Goal: Task Accomplishment & Management: Manage account settings

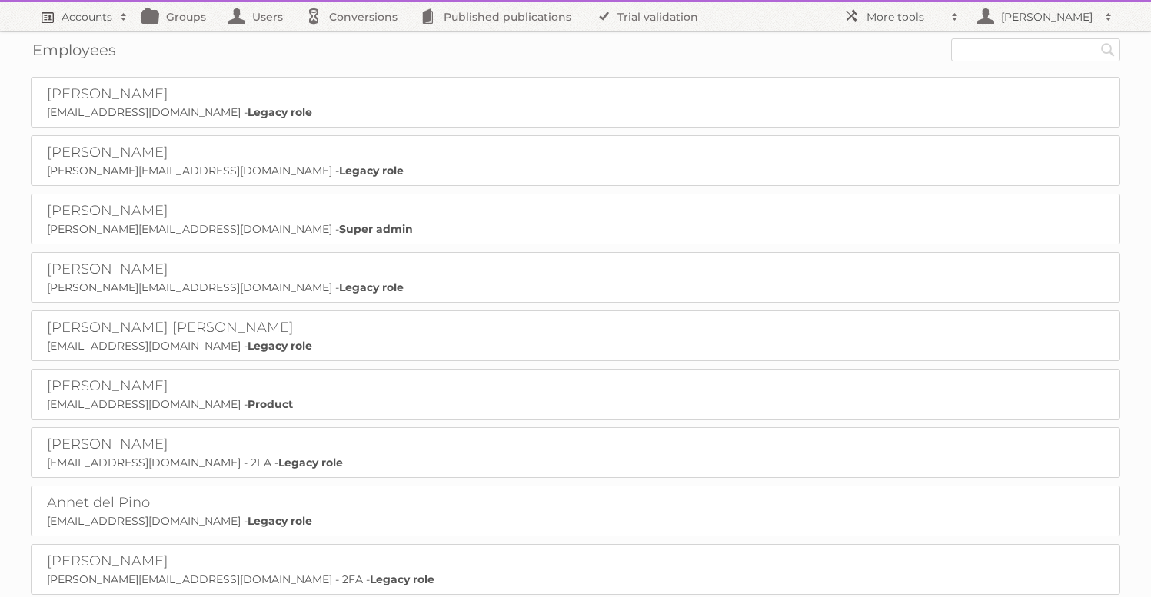
click at [72, 25] on link "Accounts" at bounding box center [83, 16] width 105 height 29
type input"] "gisele"
click at [354, 39] on input "Search" at bounding box center [365, 50] width 23 height 23
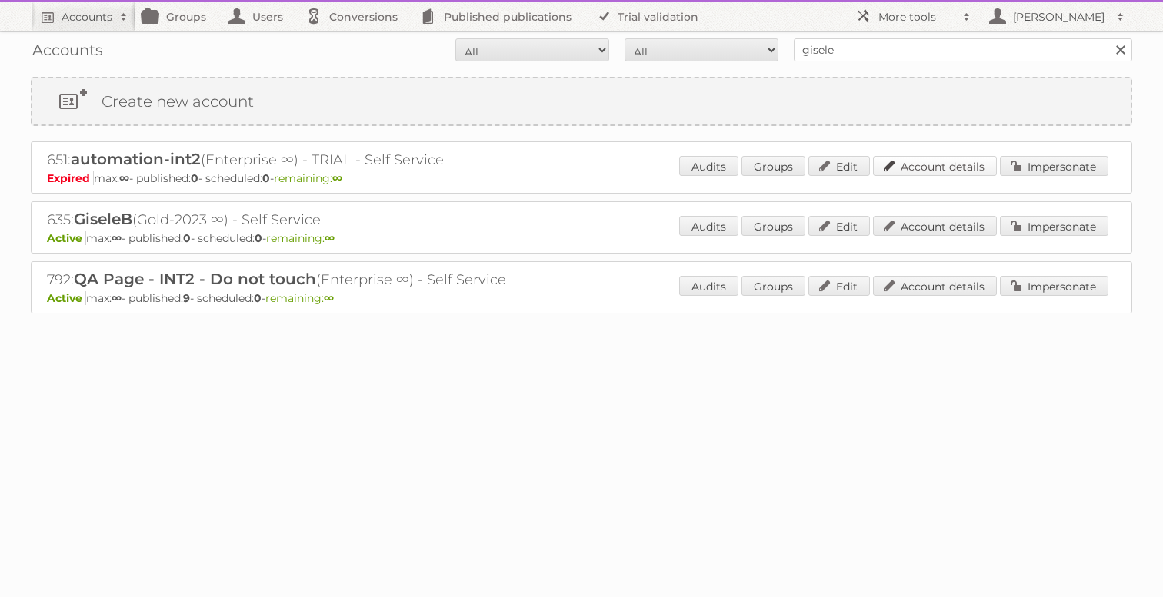
click at [977, 168] on link "Account details" at bounding box center [935, 166] width 124 height 20
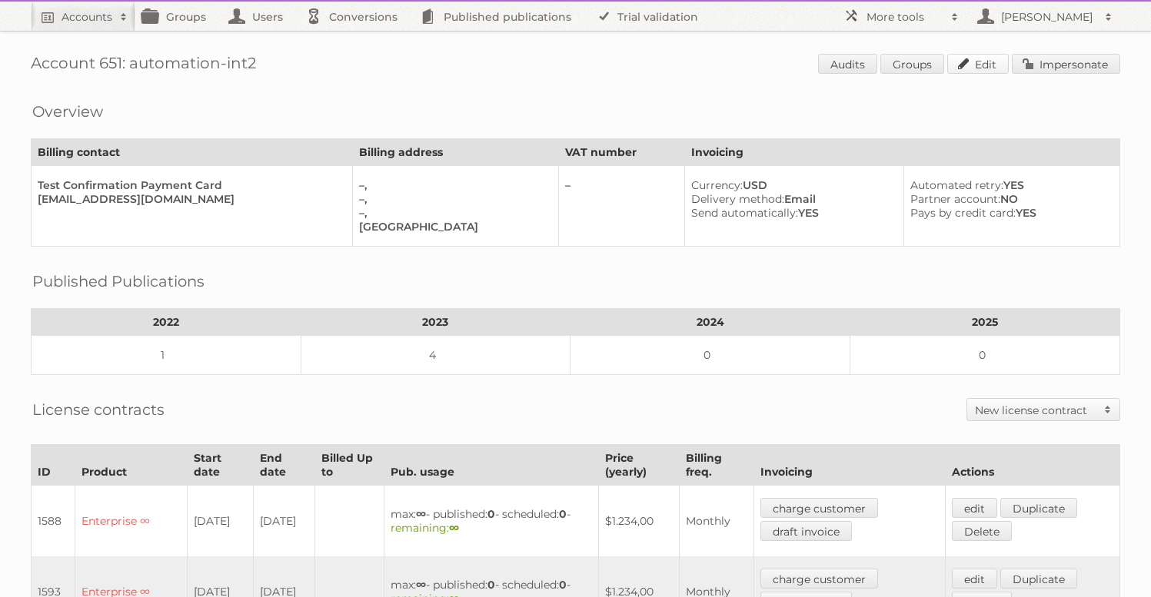
click at [957, 58] on link "Edit" at bounding box center [978, 64] width 62 height 20
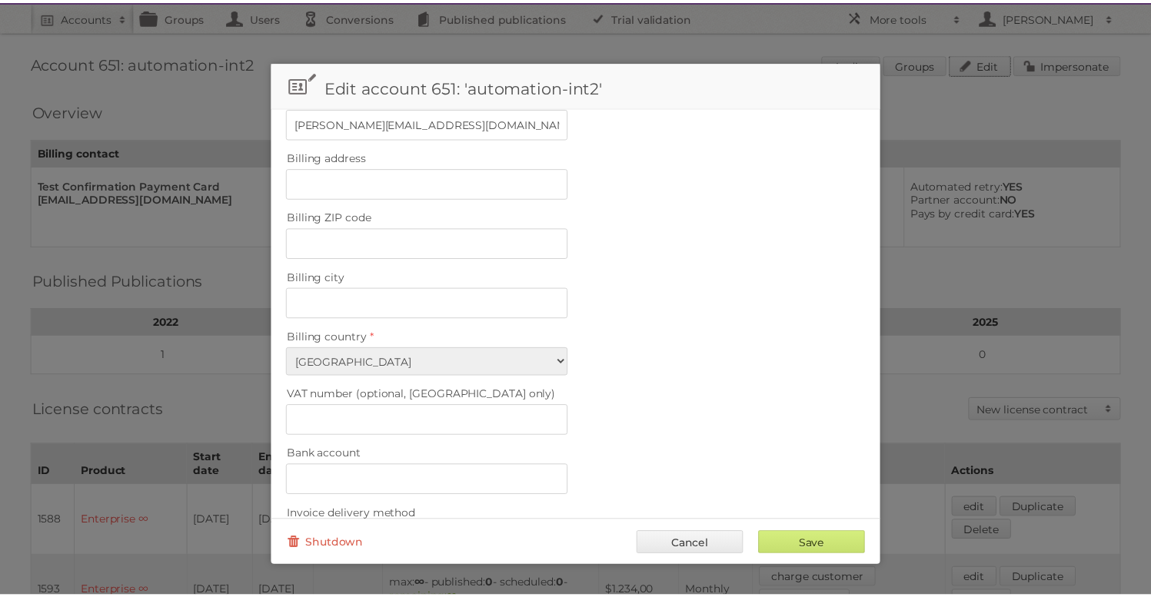
scroll to position [627, 0]
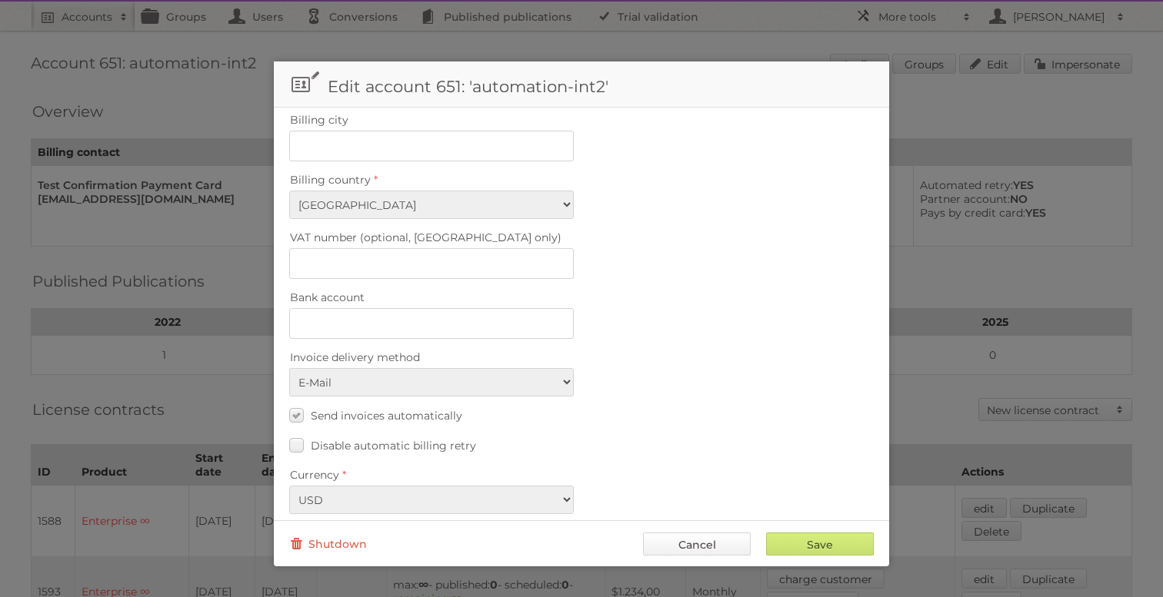
click at [702, 538] on link "Cancel" at bounding box center [697, 544] width 108 height 23
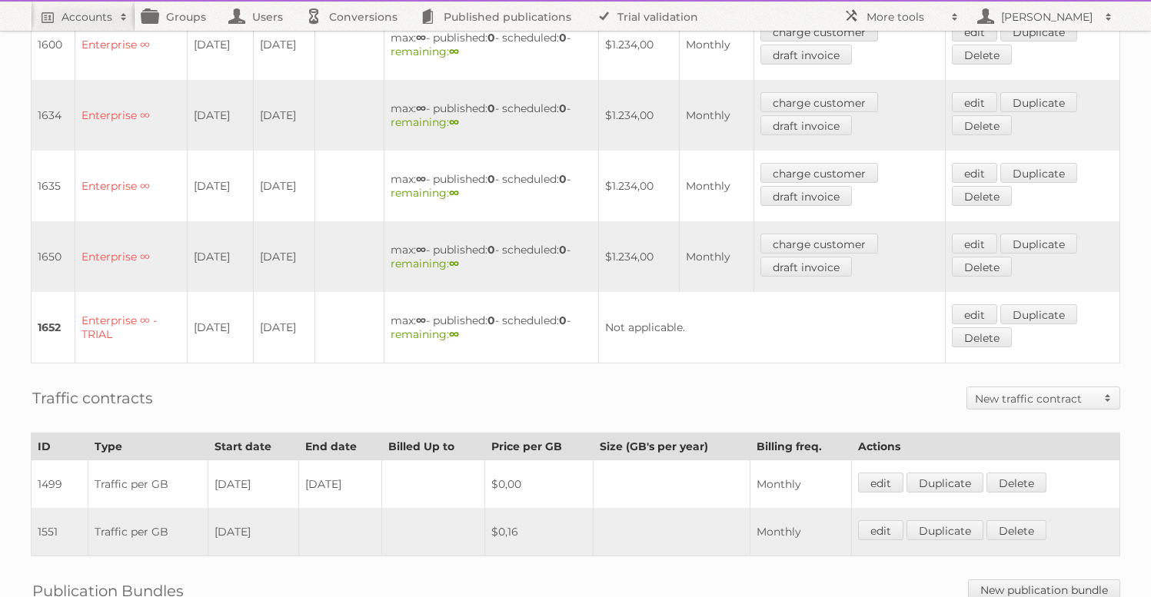
scroll to position [761, 0]
click at [984, 303] on link "edit" at bounding box center [974, 313] width 45 height 20
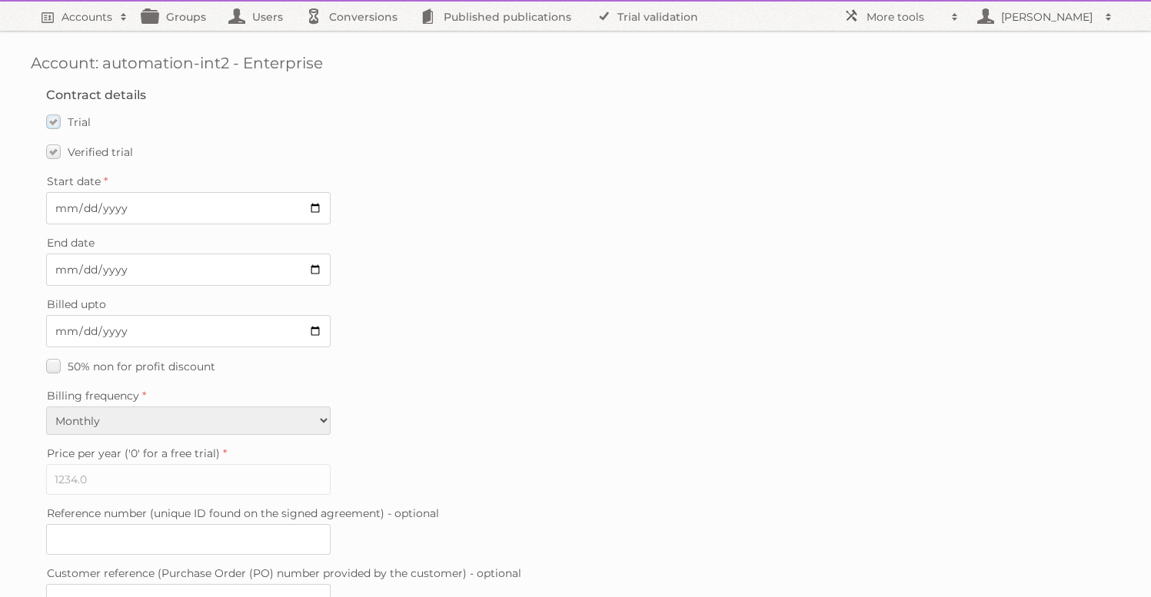
click at [50, 126] on label "Trial" at bounding box center [68, 122] width 45 height 22
click at [0, 0] on input "Trial" at bounding box center [0, 0] width 0 height 0
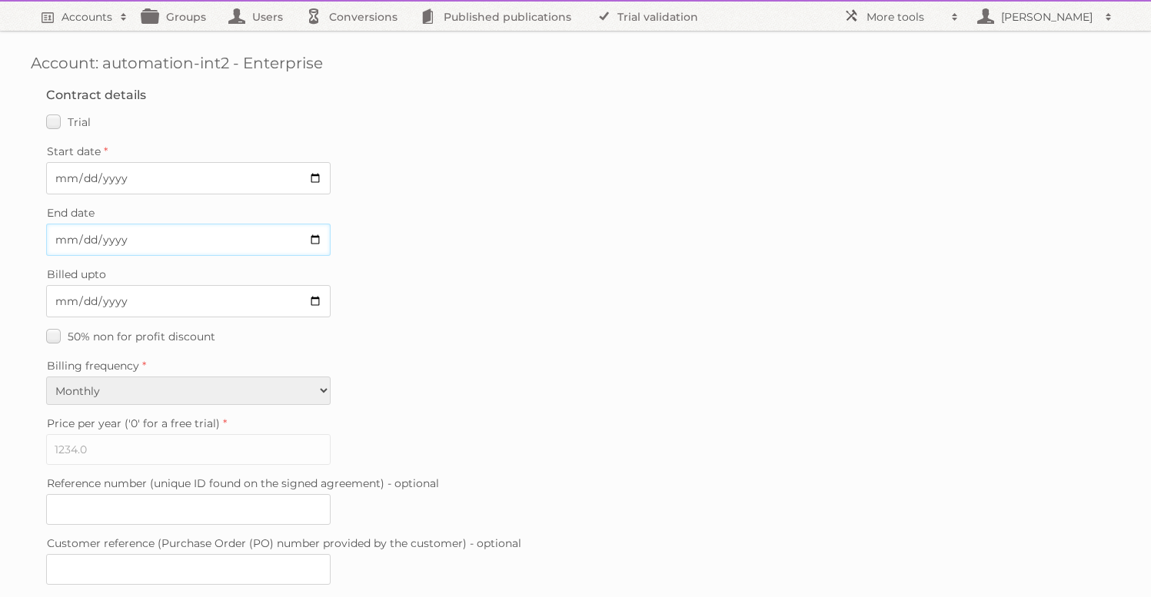
click at [313, 233] on input "2025-07-05" at bounding box center [188, 240] width 284 height 32
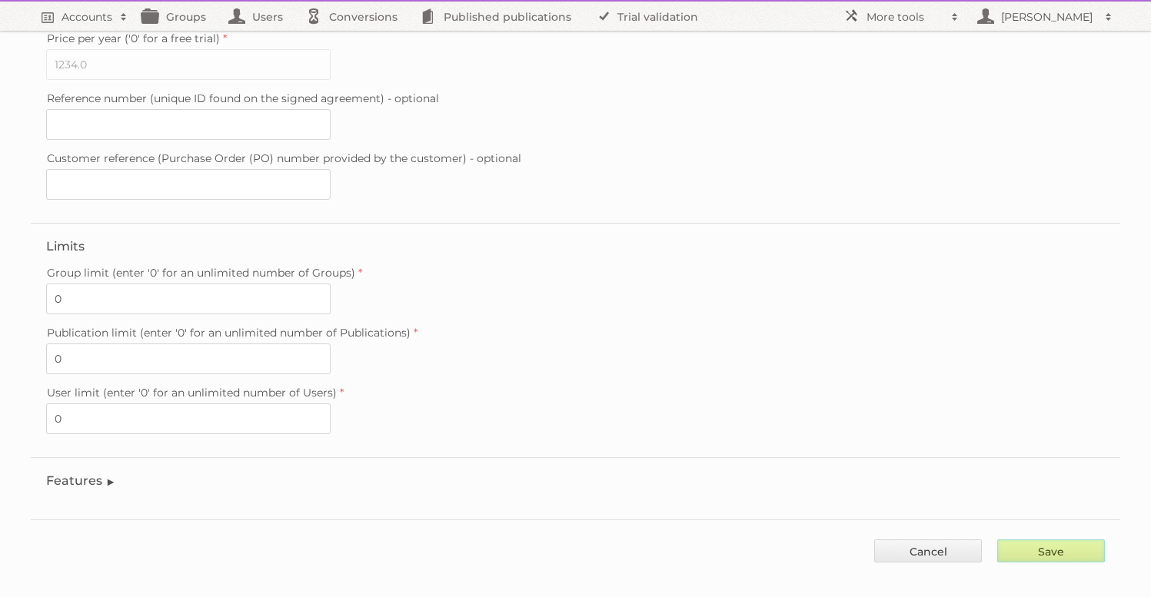
click at [1091, 547] on input "Save" at bounding box center [1051, 551] width 108 height 23
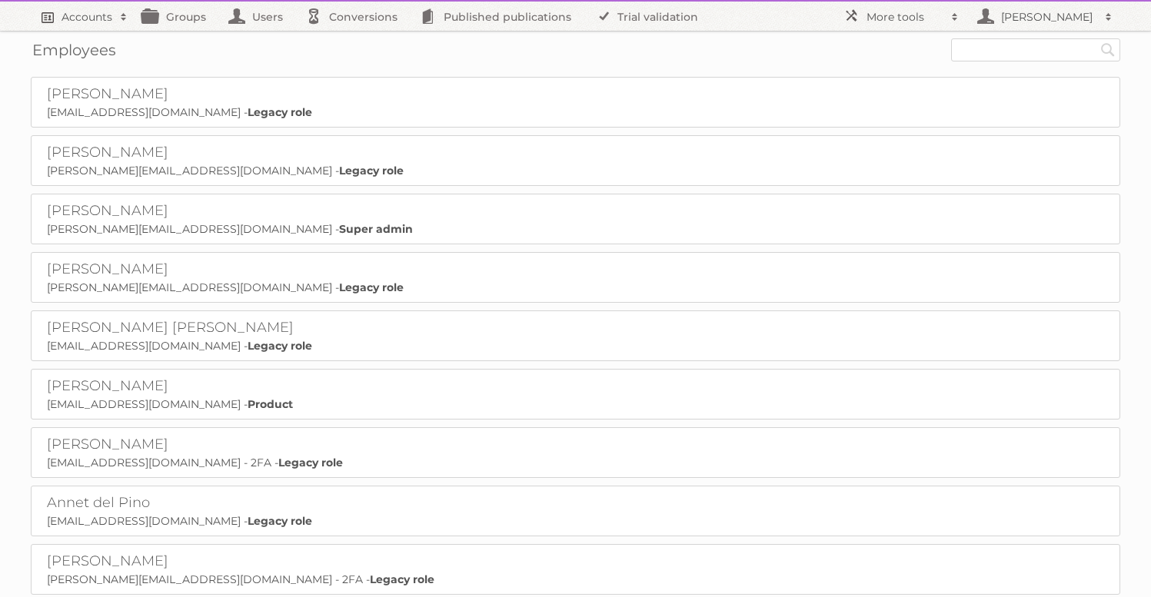
click at [87, 22] on h2 "Accounts" at bounding box center [87, 16] width 51 height 15
type input"] "gisele"
click at [354, 39] on input "Search" at bounding box center [365, 50] width 23 height 23
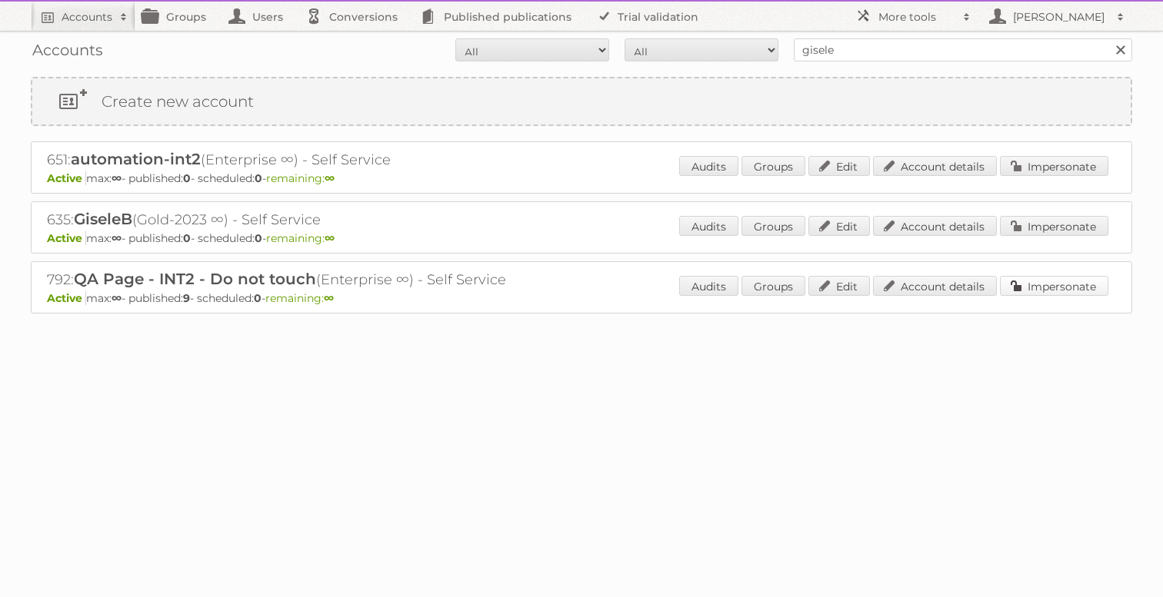
click at [1036, 292] on link "Impersonate" at bounding box center [1054, 286] width 108 height 20
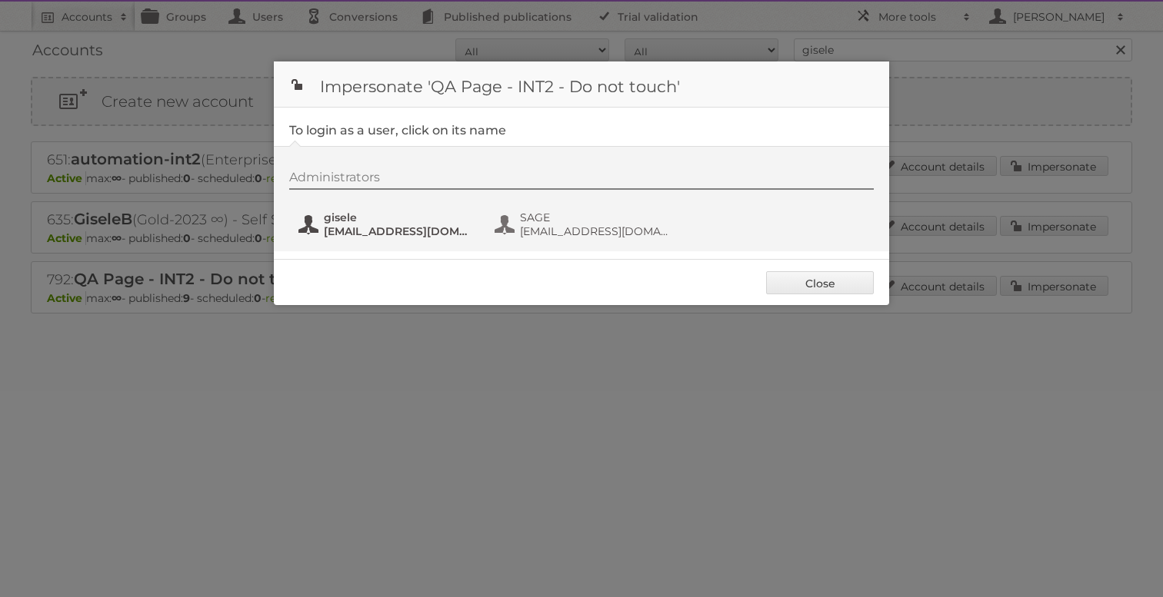
click at [338, 231] on span "[EMAIL_ADDRESS][DOMAIN_NAME]" at bounding box center [398, 232] width 149 height 14
